Goal: Find specific page/section: Find specific page/section

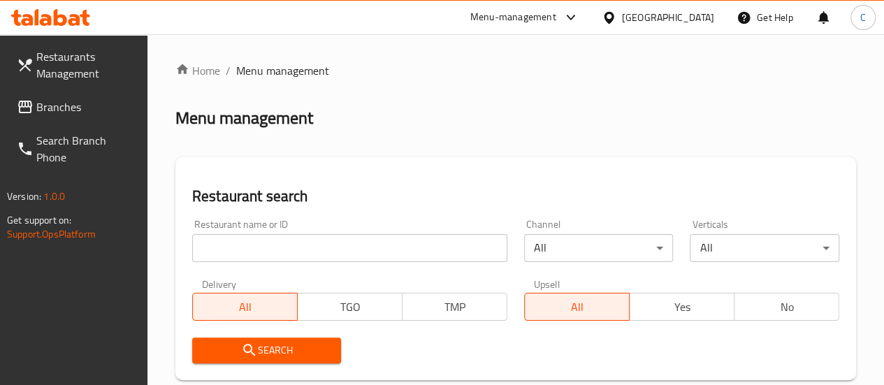
click at [54, 110] on span "Branches" at bounding box center [86, 106] width 100 height 17
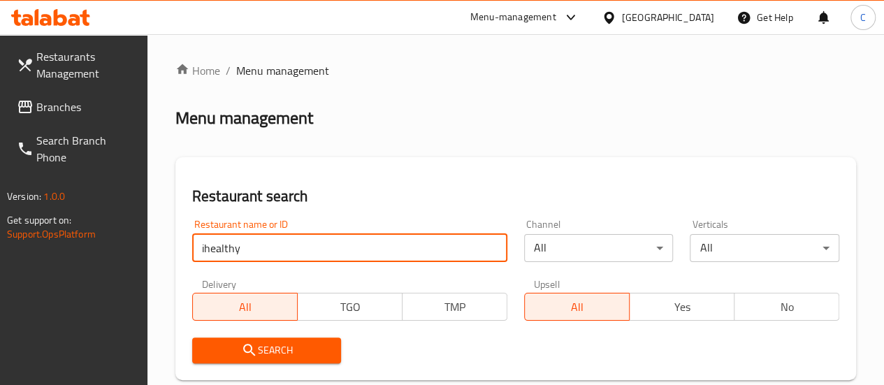
type input "ihealthy"
click button "Search" at bounding box center [266, 350] width 149 height 26
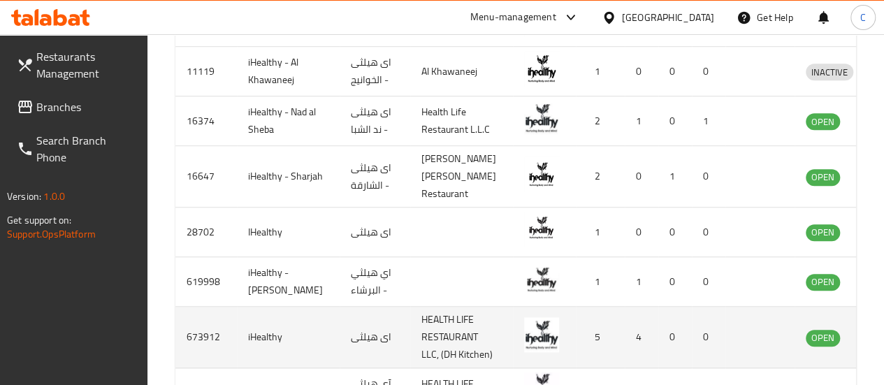
scroll to position [629, 0]
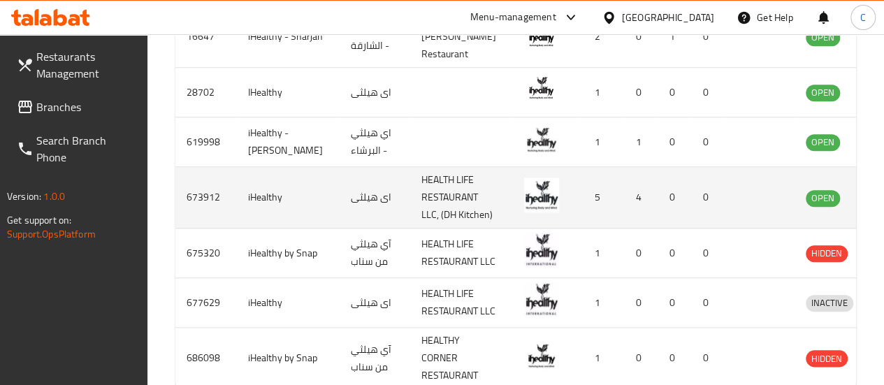
click at [870, 228] on td "enhanced table" at bounding box center [894, 197] width 48 height 61
click at [881, 204] on icon "enhanced table" at bounding box center [888, 198] width 15 height 12
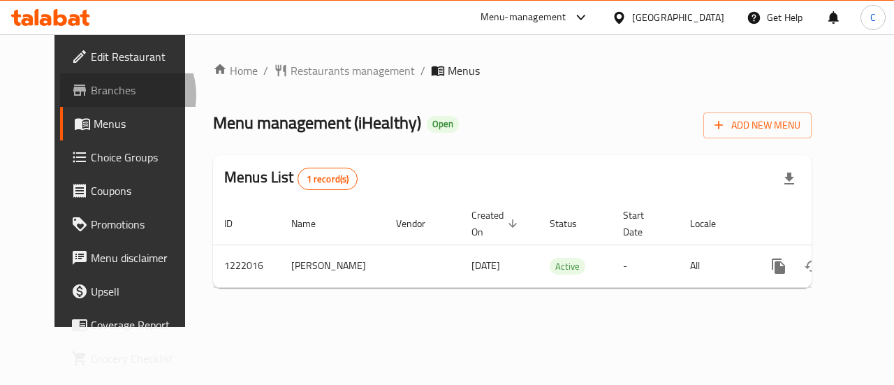
click at [91, 95] on span "Branches" at bounding box center [142, 90] width 102 height 17
